Goal: Check status: Check status

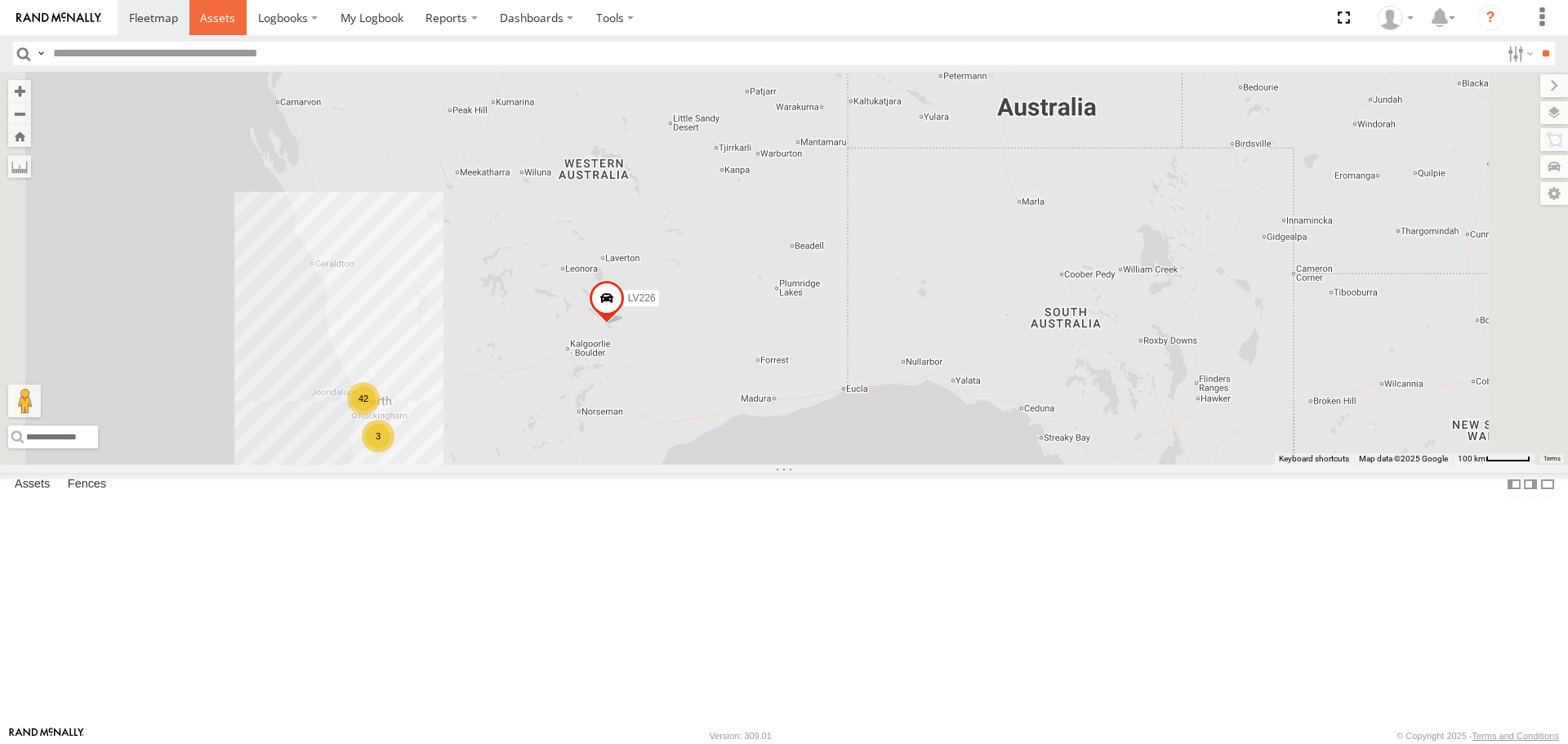
click at [231, 12] on span at bounding box center [217, 17] width 35 height 16
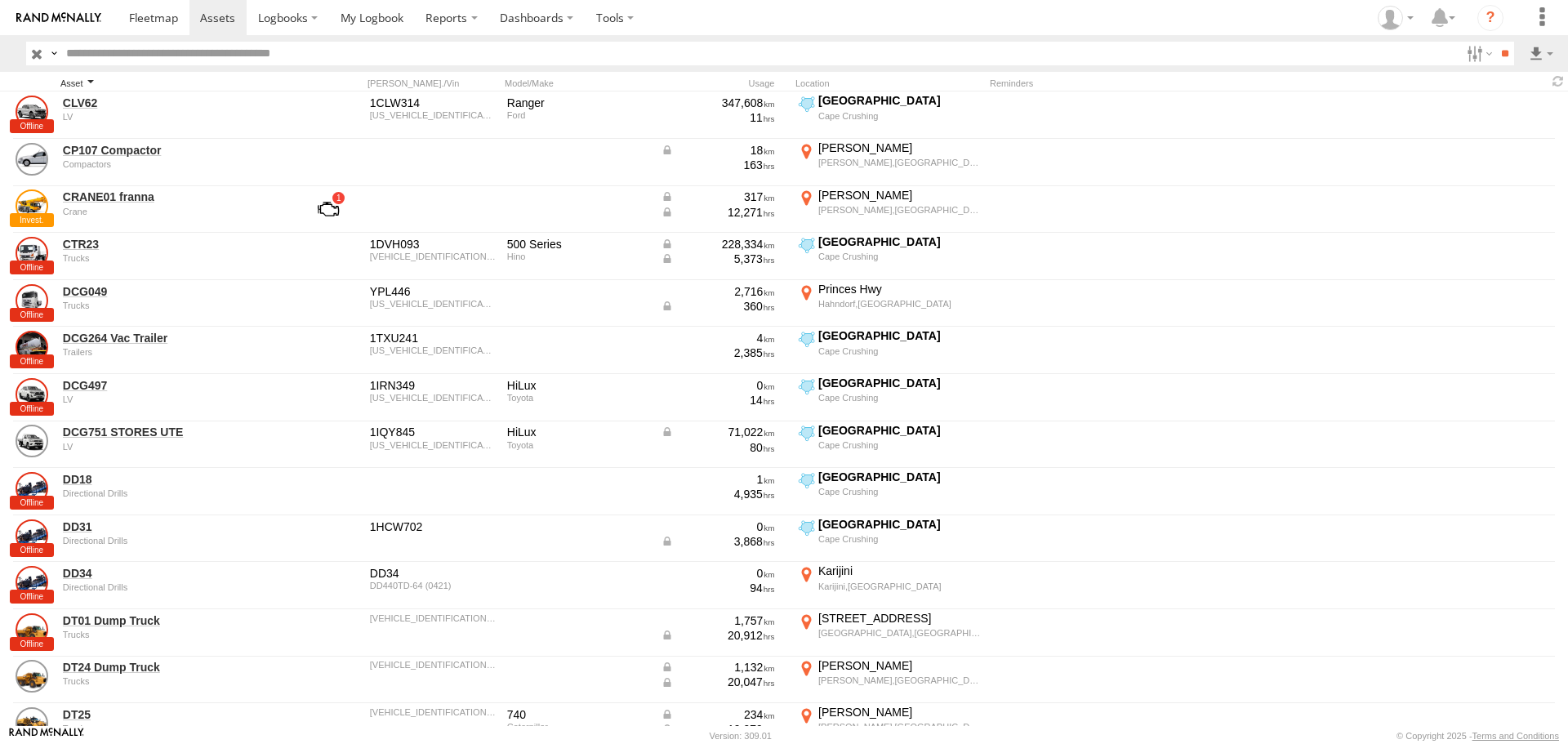
click at [88, 78] on div "Asset" at bounding box center [175, 83] width 229 height 12
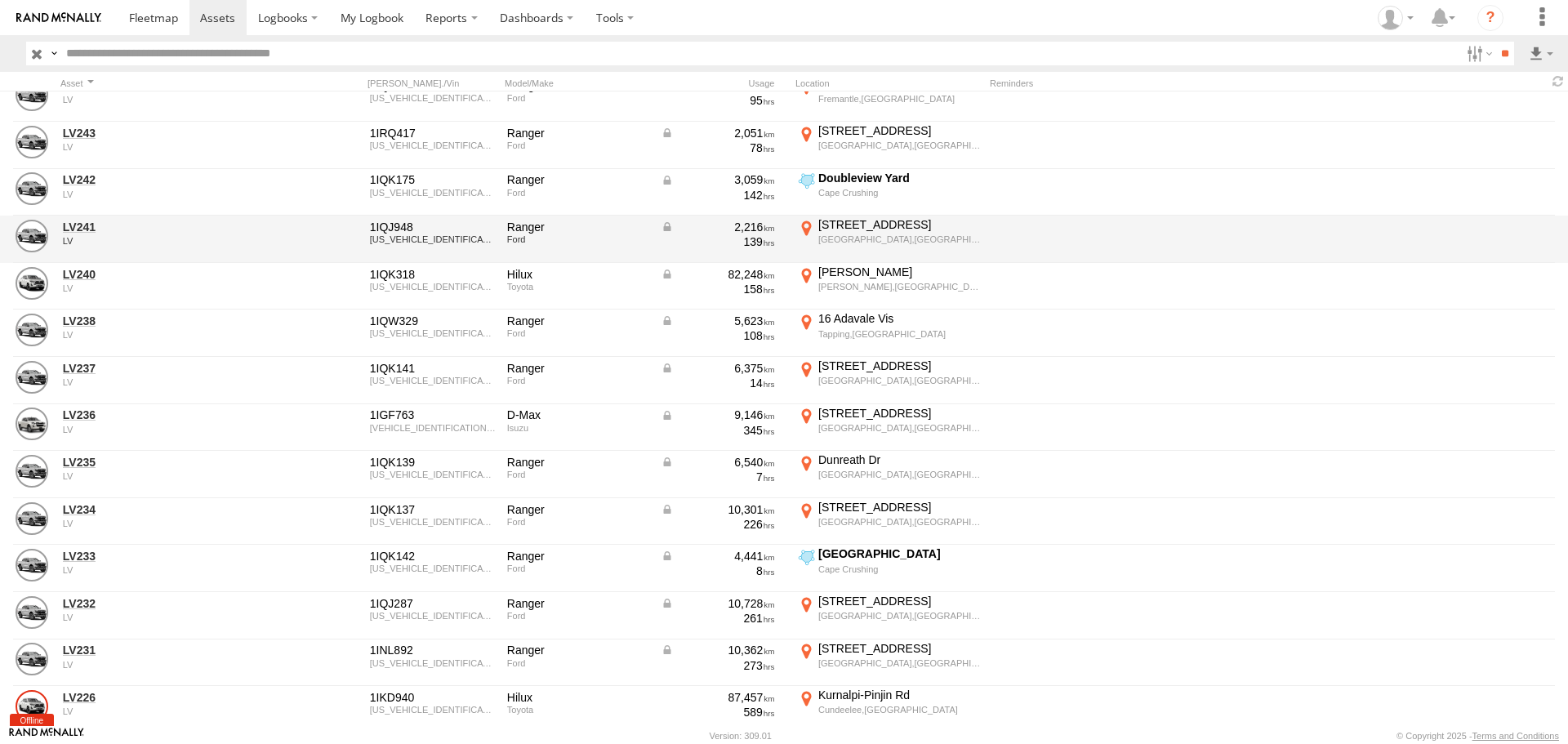
scroll to position [1143, 0]
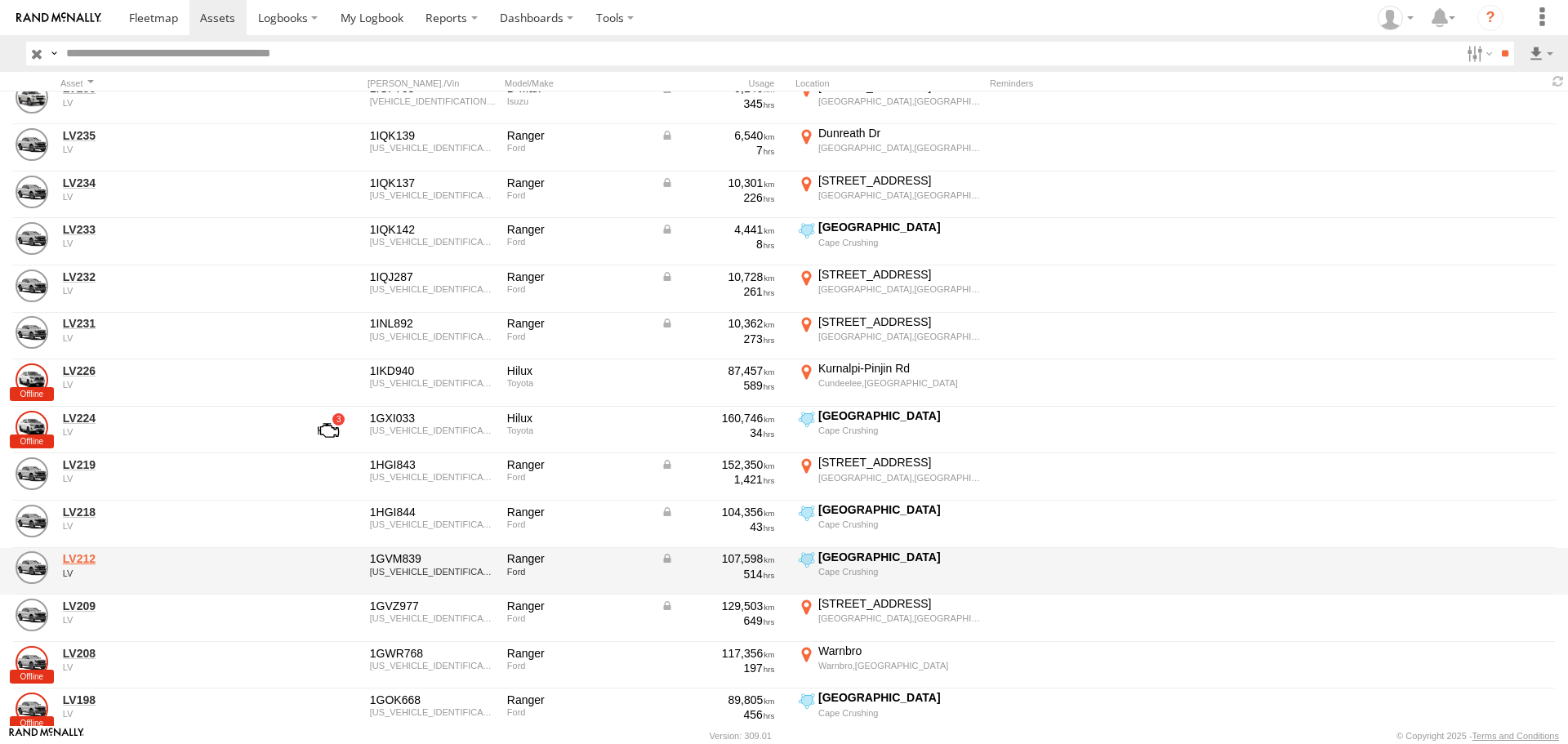
click at [76, 558] on link "LV212" at bounding box center [175, 558] width 224 height 15
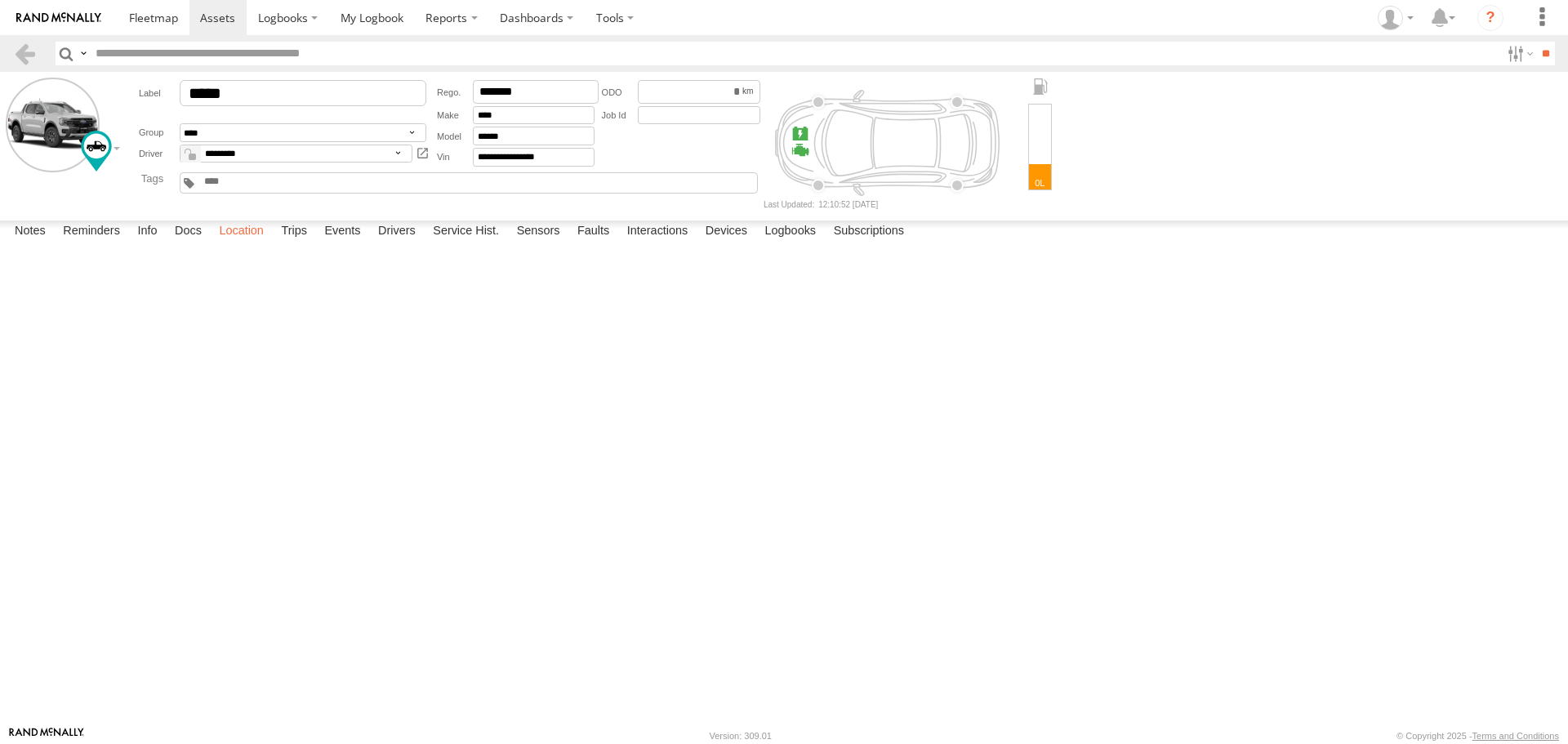
click at [241, 243] on label "Location" at bounding box center [241, 231] width 62 height 22
